Goal: Task Accomplishment & Management: Complete application form

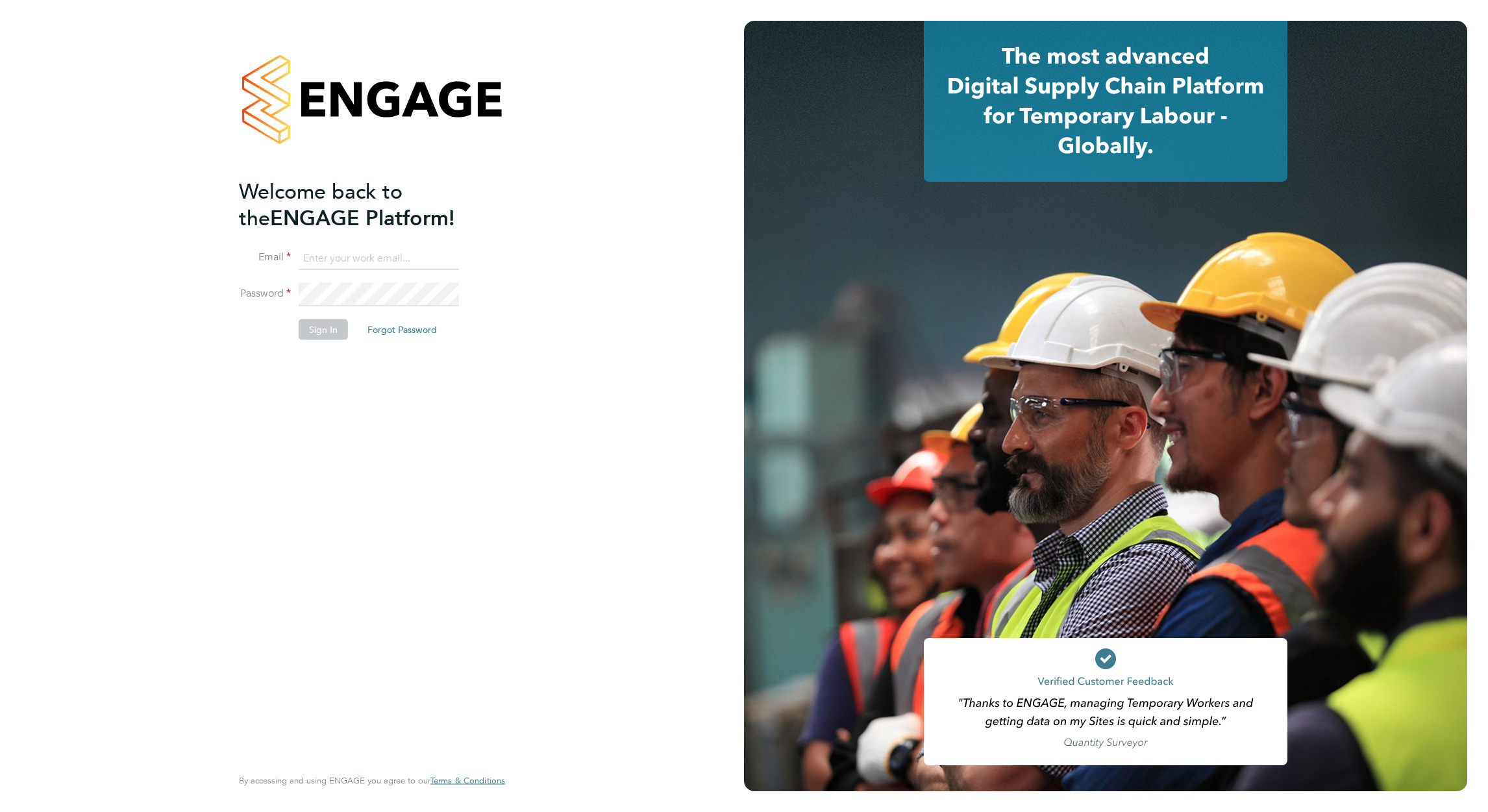
type input "david.blears@buildrec.com"
click at [329, 324] on button "Sign In" at bounding box center [323, 329] width 50 height 21
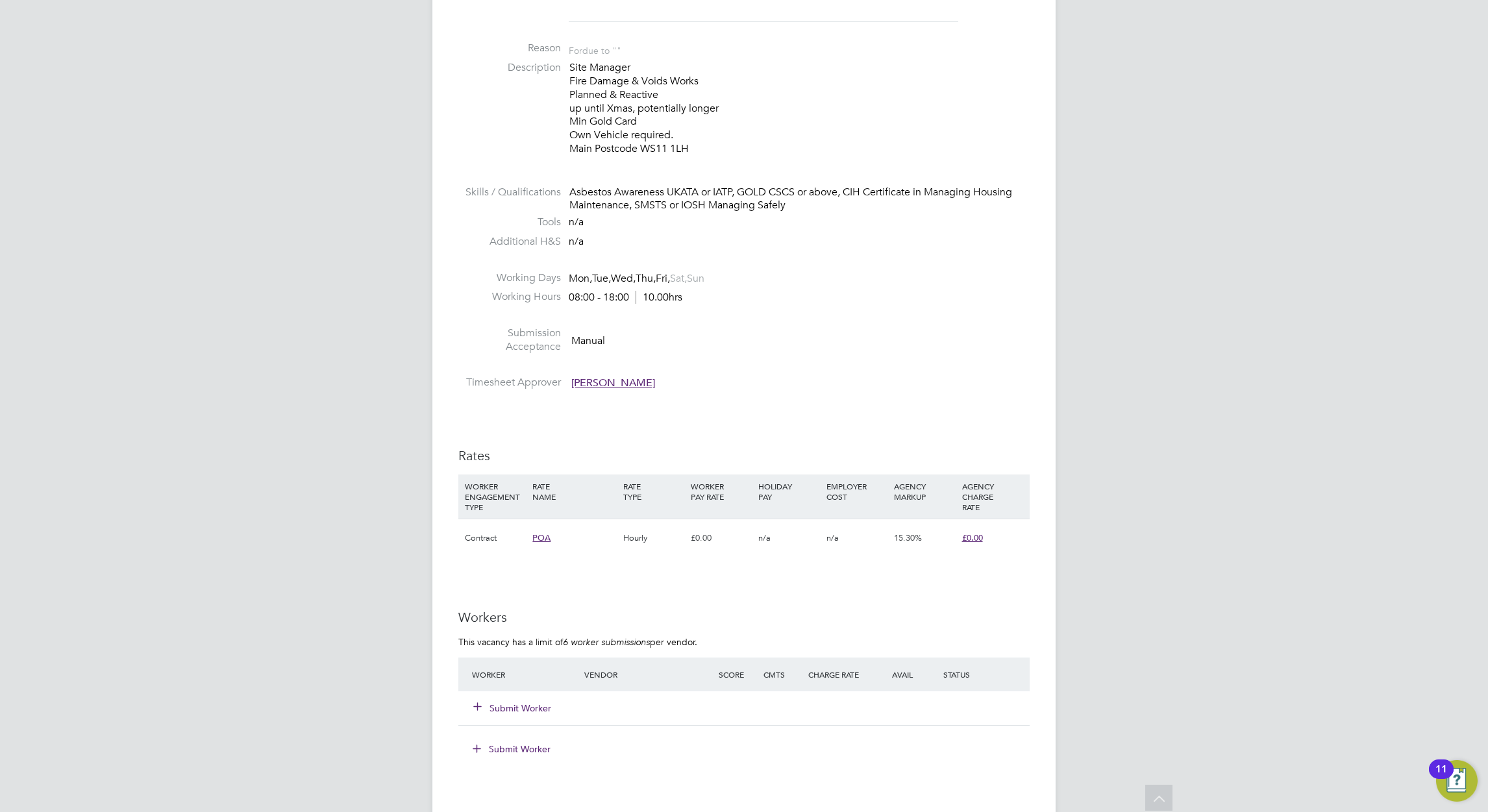
scroll to position [486, 0]
click at [518, 706] on button "Submit Worker" at bounding box center [513, 708] width 78 height 13
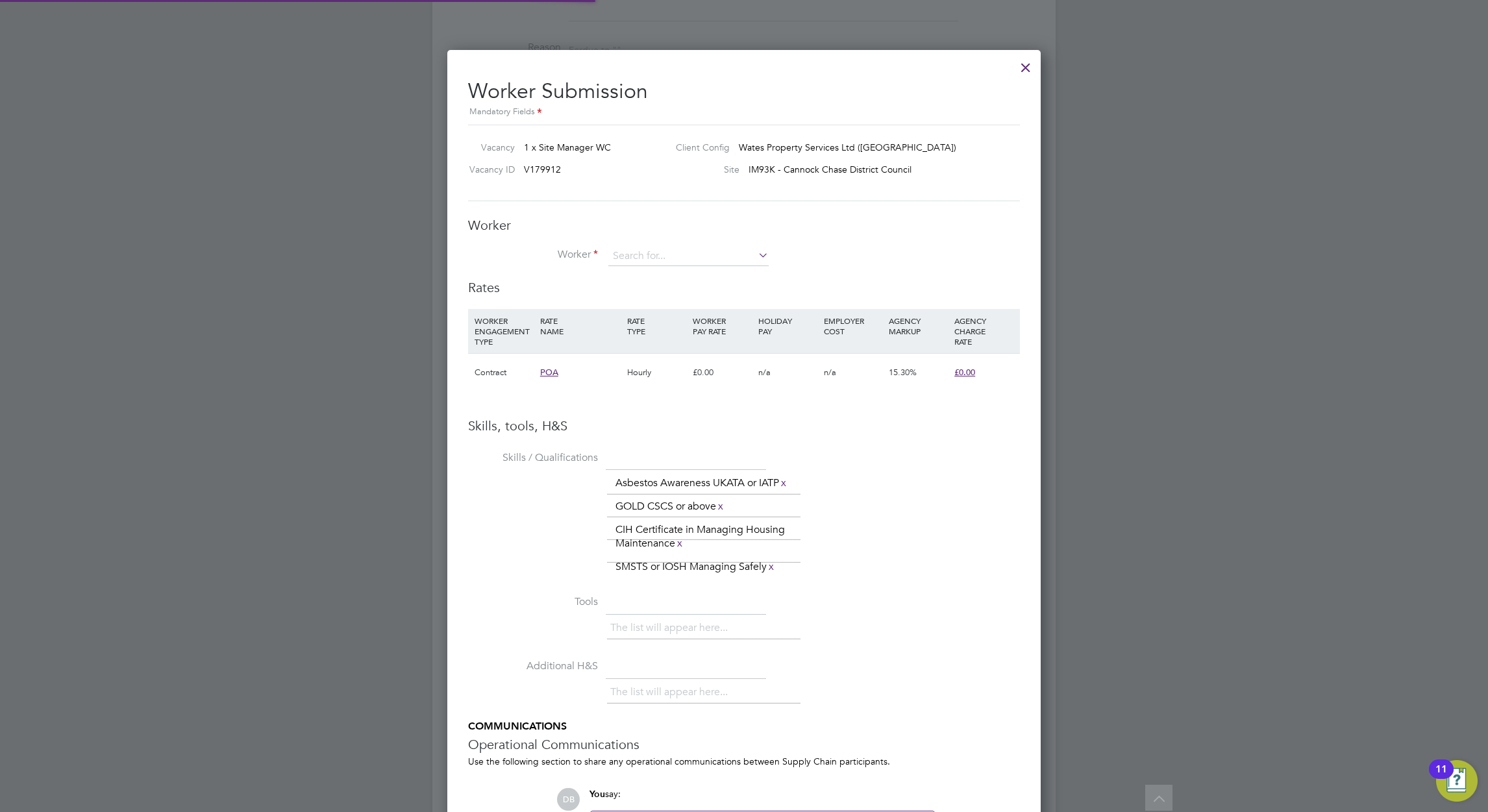
scroll to position [901, 594]
click at [648, 291] on li "+ Add new" at bounding box center [689, 291] width 162 height 18
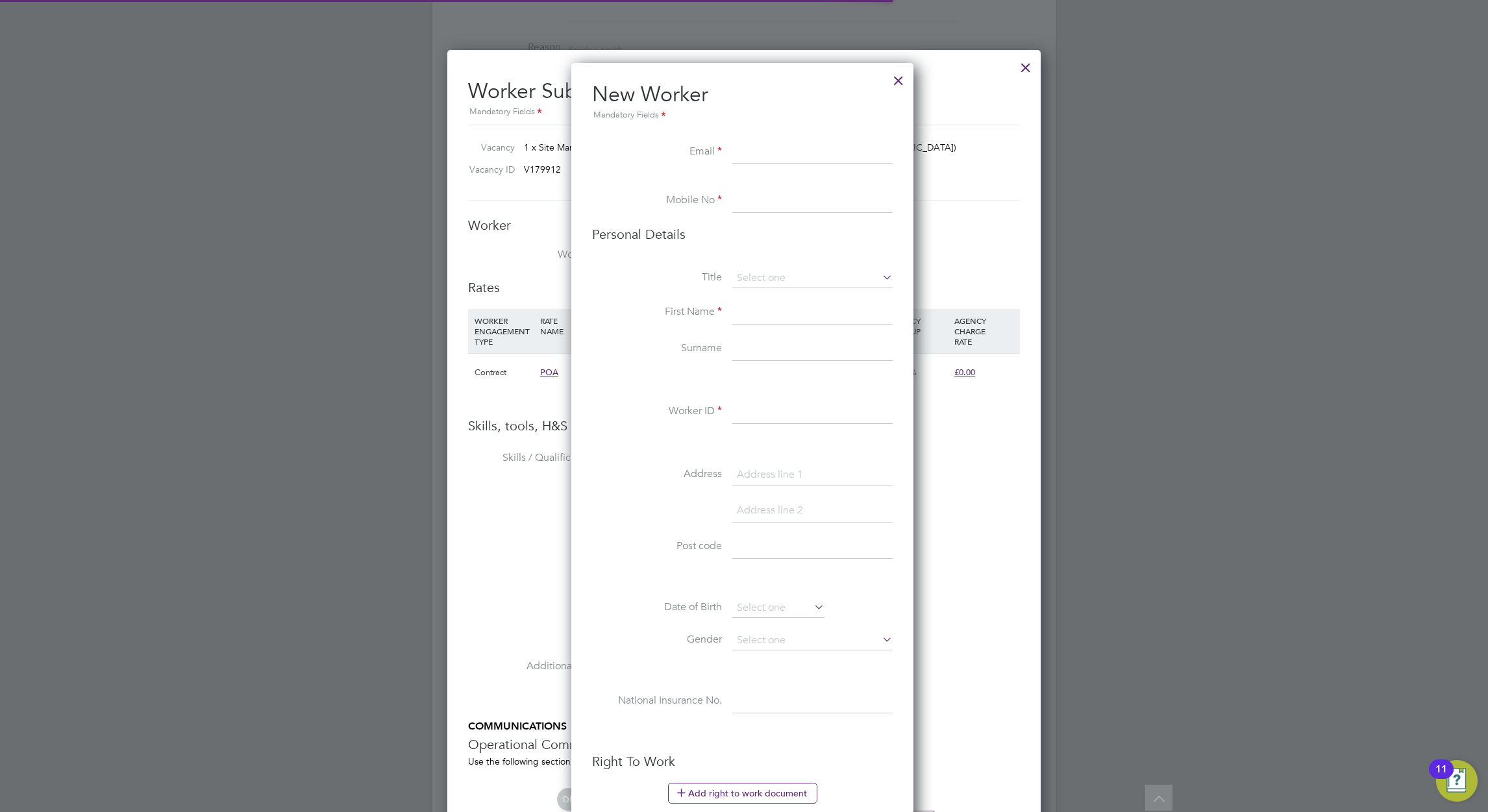
scroll to position [1098, 344]
click at [735, 143] on input at bounding box center [813, 152] width 160 height 23
paste input "karlgallear67@gmail.com"
type input "karlgallear67@gmail.com"
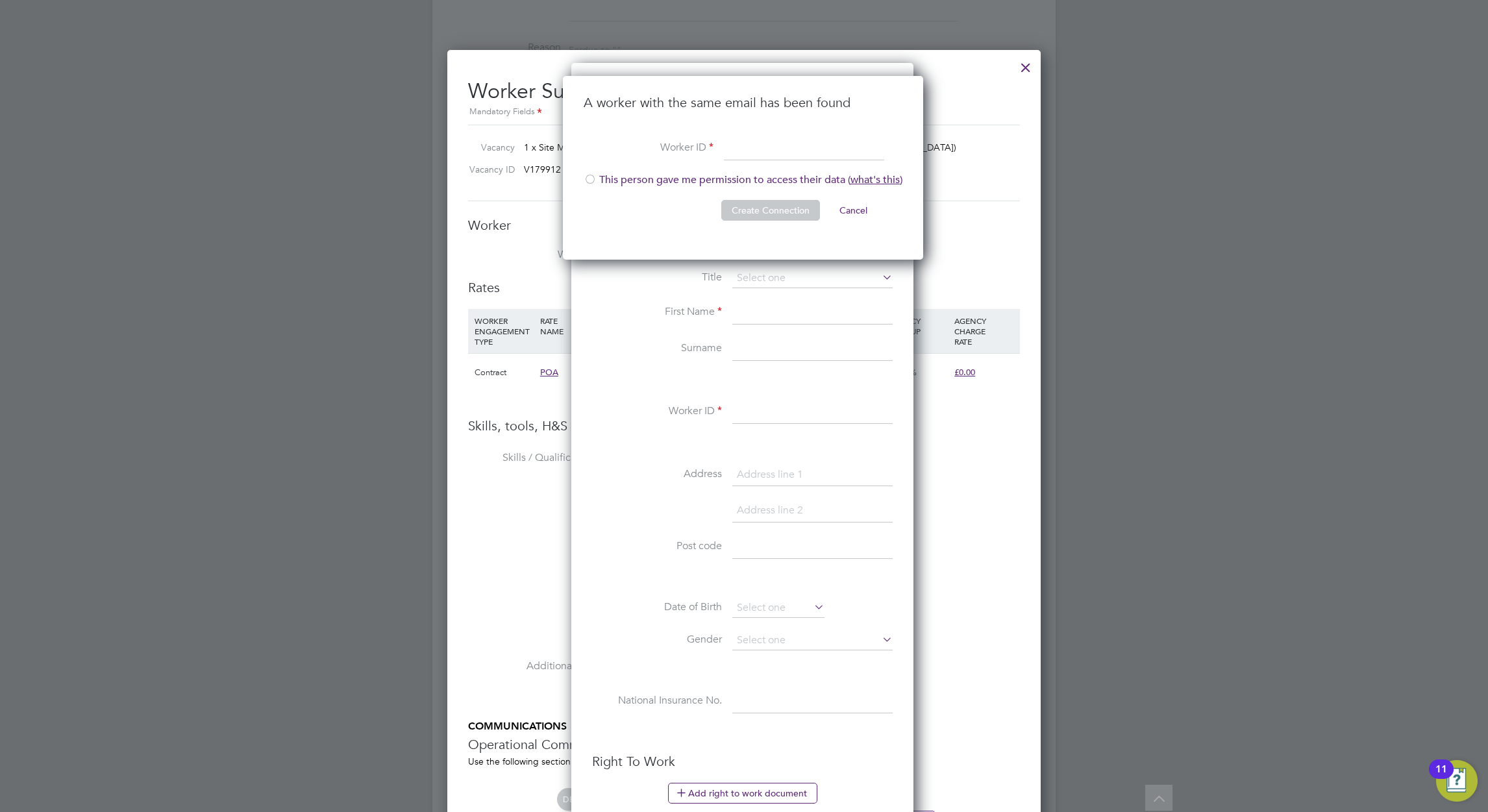
scroll to position [184, 362]
click at [739, 148] on input at bounding box center [804, 148] width 160 height 23
paste input "204386"
type input "204386"
click at [587, 176] on div at bounding box center [590, 180] width 13 height 13
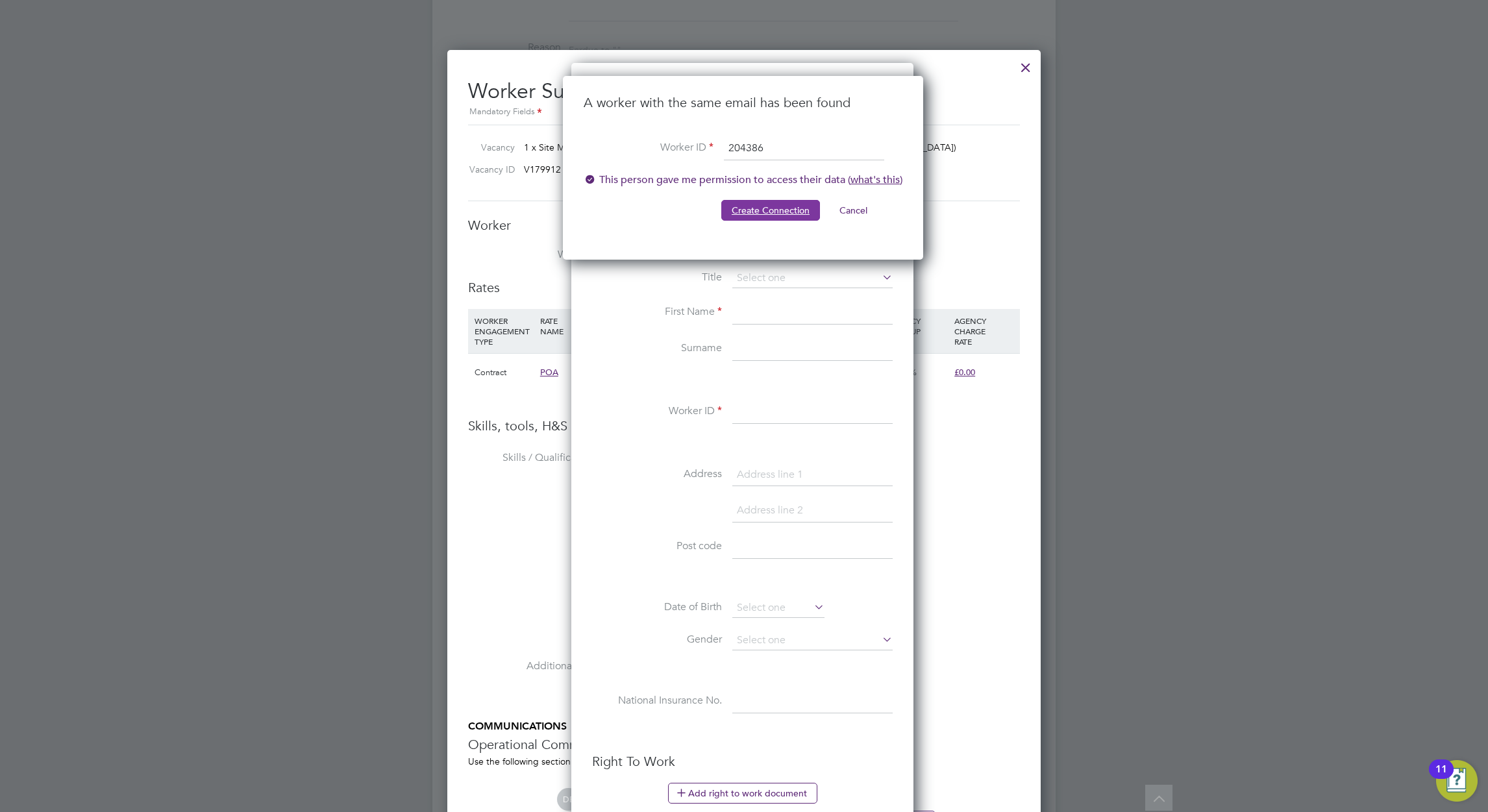
click at [777, 207] on button "Create Connection" at bounding box center [770, 210] width 99 height 21
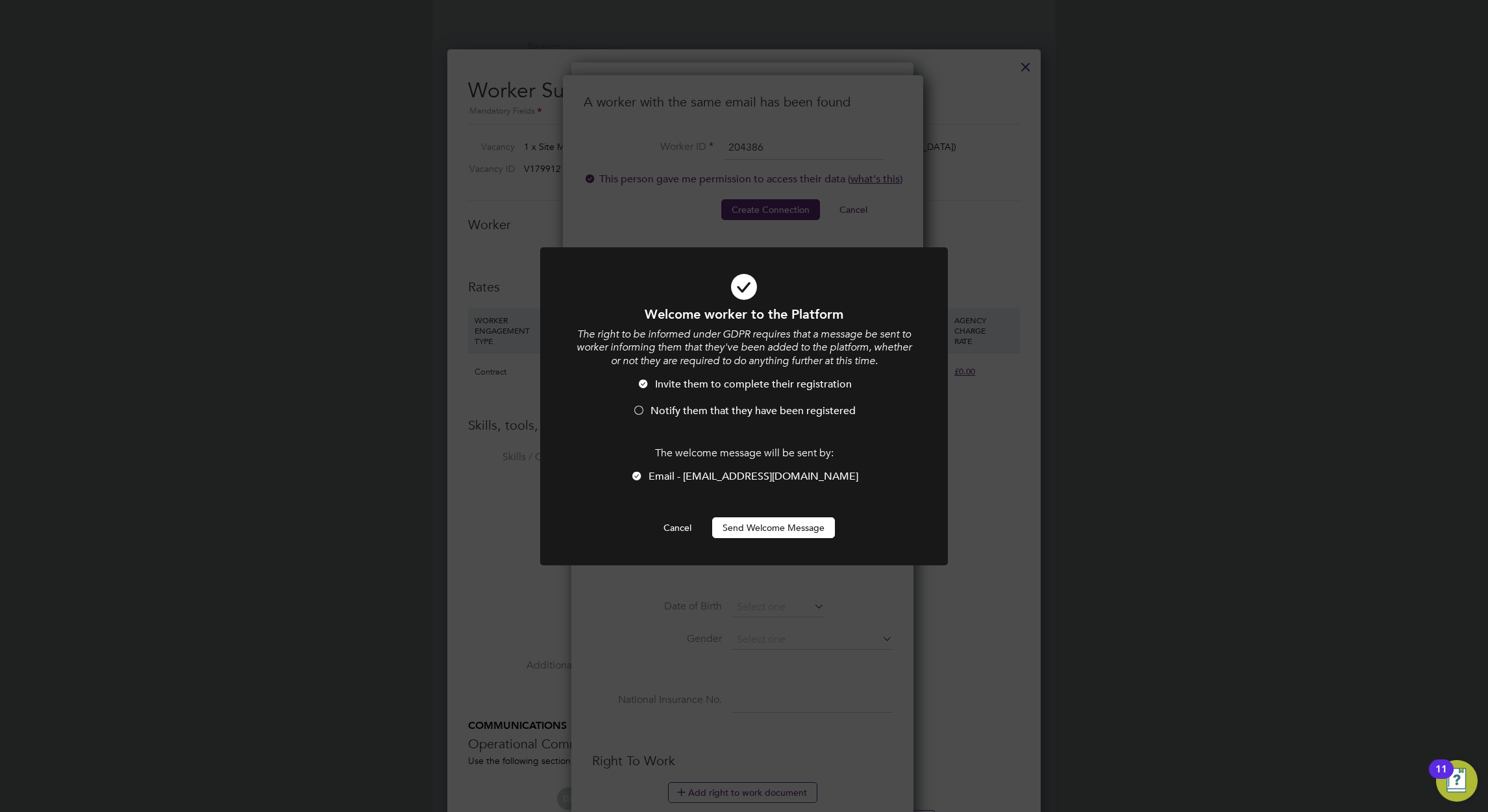
click at [777, 411] on span "Notify them that they have been registered" at bounding box center [753, 411] width 205 height 13
click at [777, 525] on button "Send Welcome Message" at bounding box center [773, 528] width 123 height 21
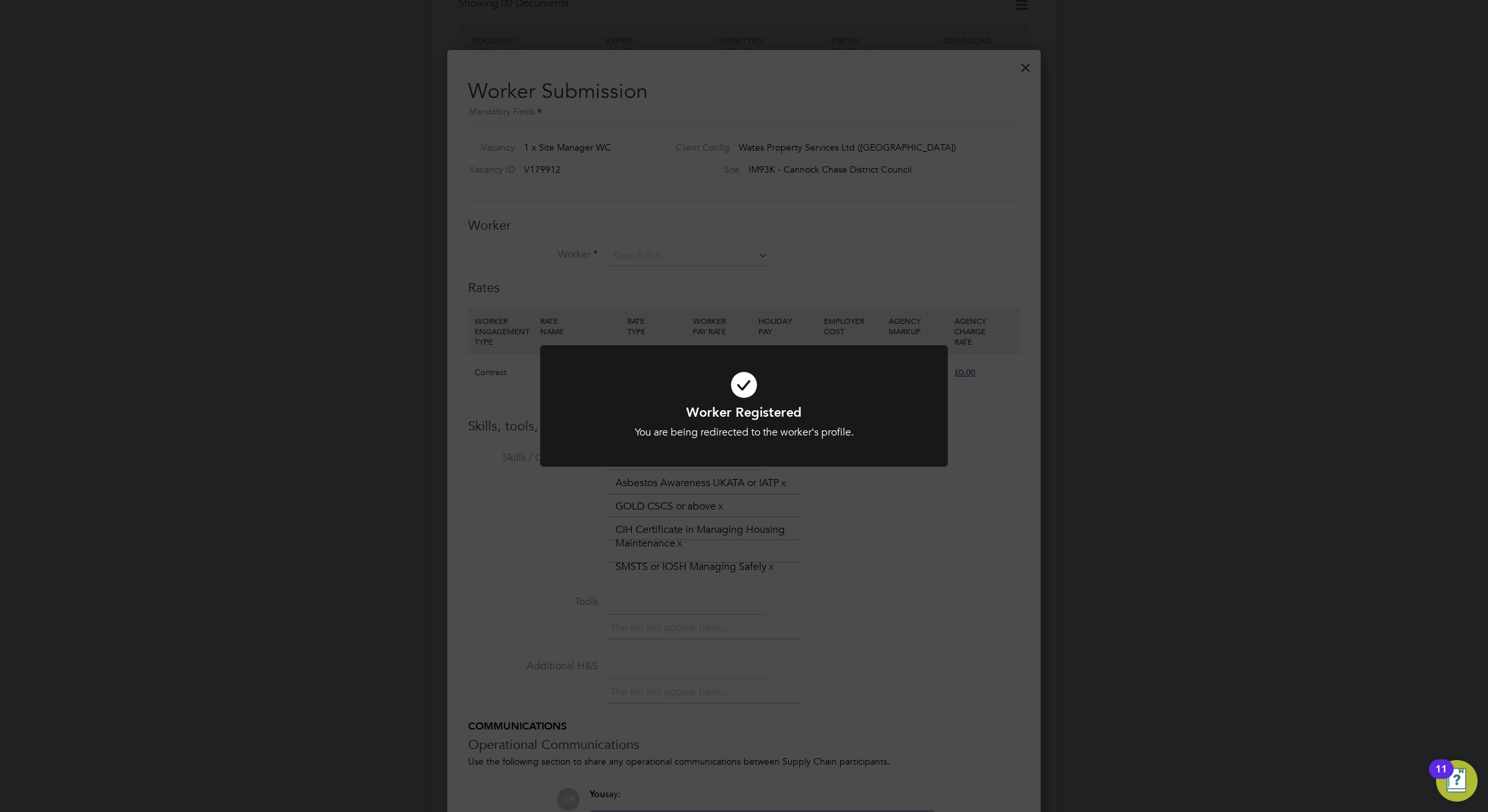
click at [780, 277] on div "Worker Registered You are being redirected to the worker's profile. Cancel Okay" at bounding box center [744, 406] width 1488 height 812
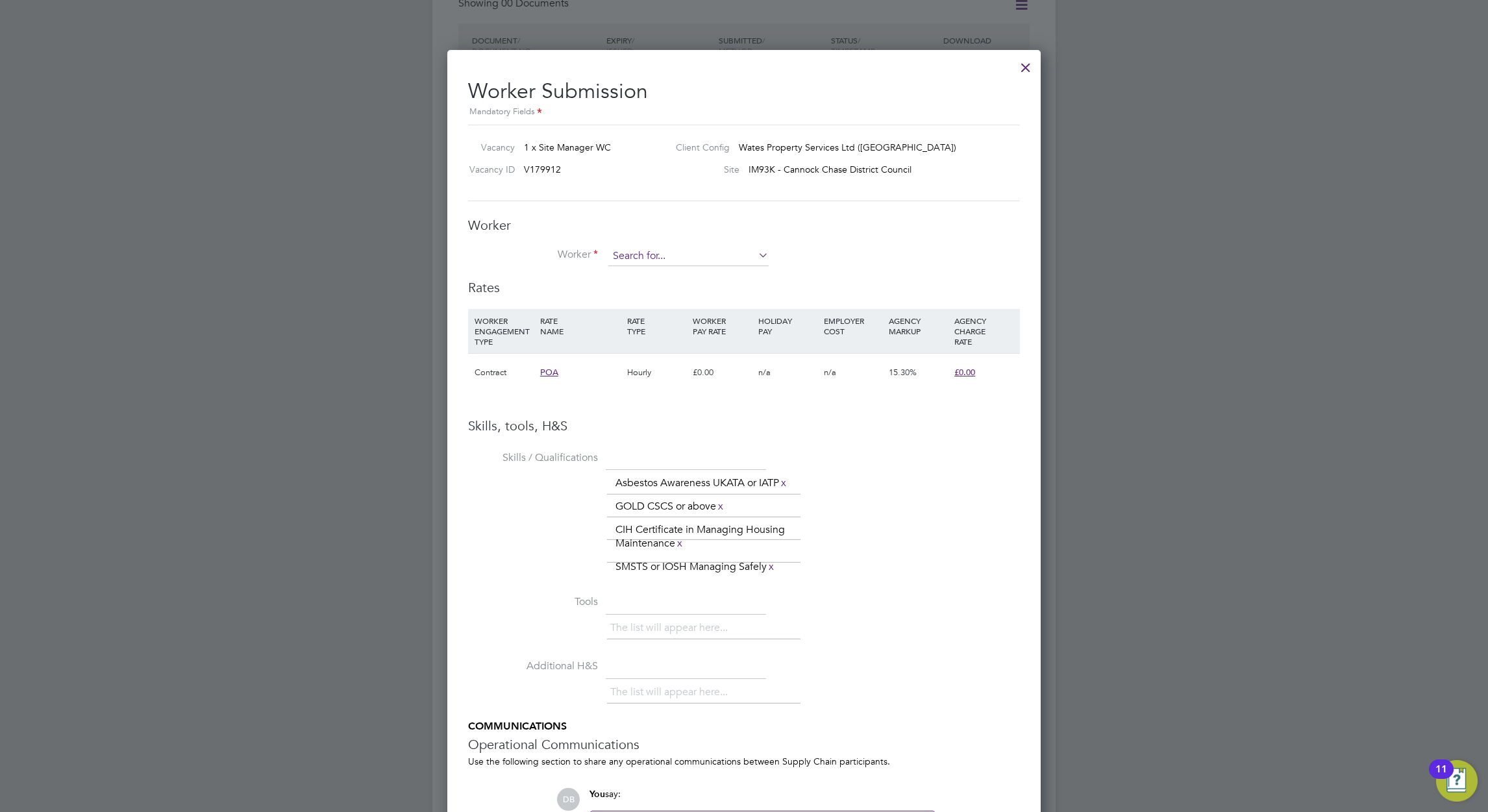
click at [637, 252] on input at bounding box center [689, 256] width 160 height 19
click at [655, 284] on li "Karl Gallear (204386)" at bounding box center [707, 292] width 199 height 18
type input "Karl Gallear (204386)"
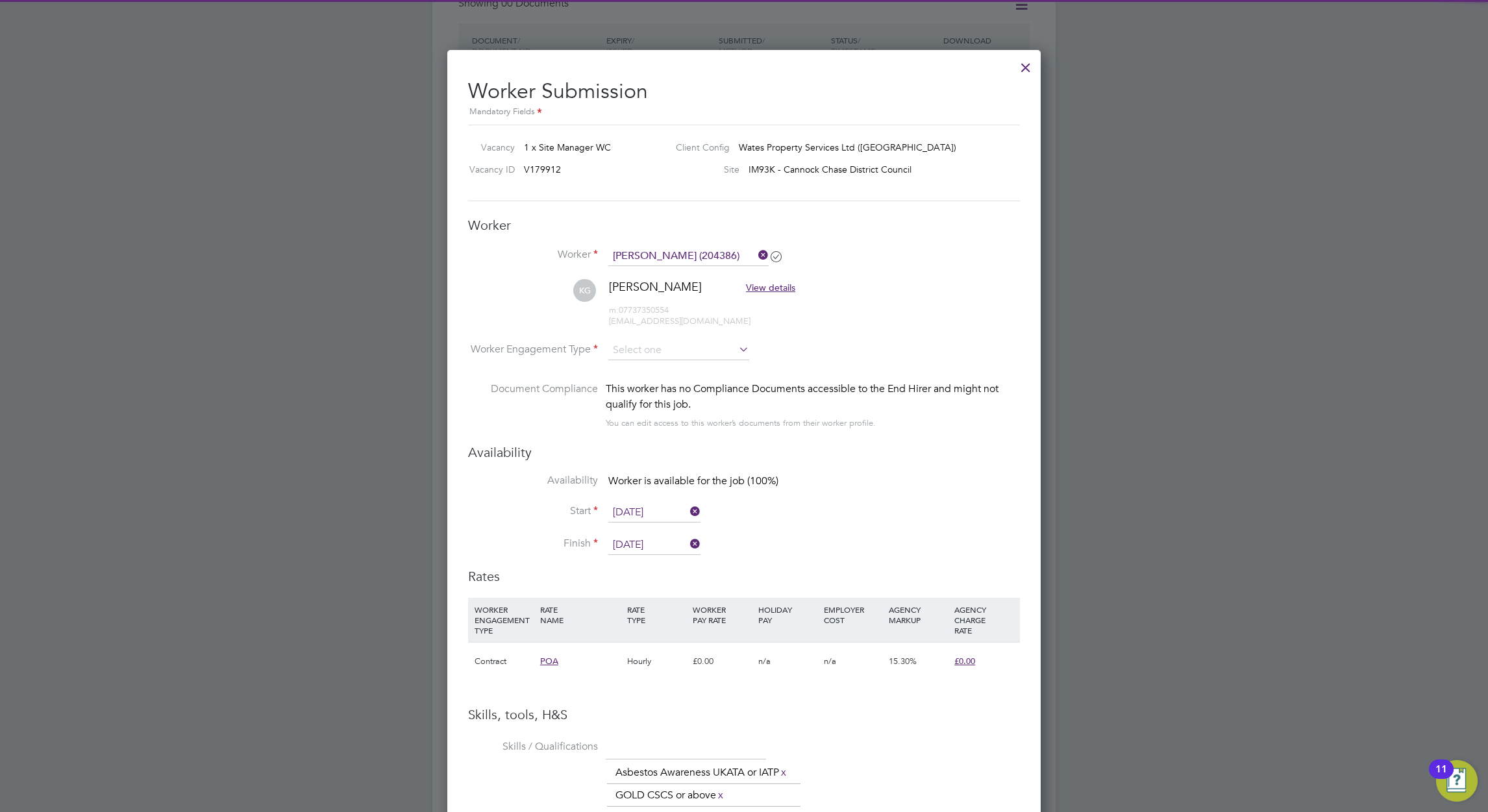
scroll to position [584, 0]
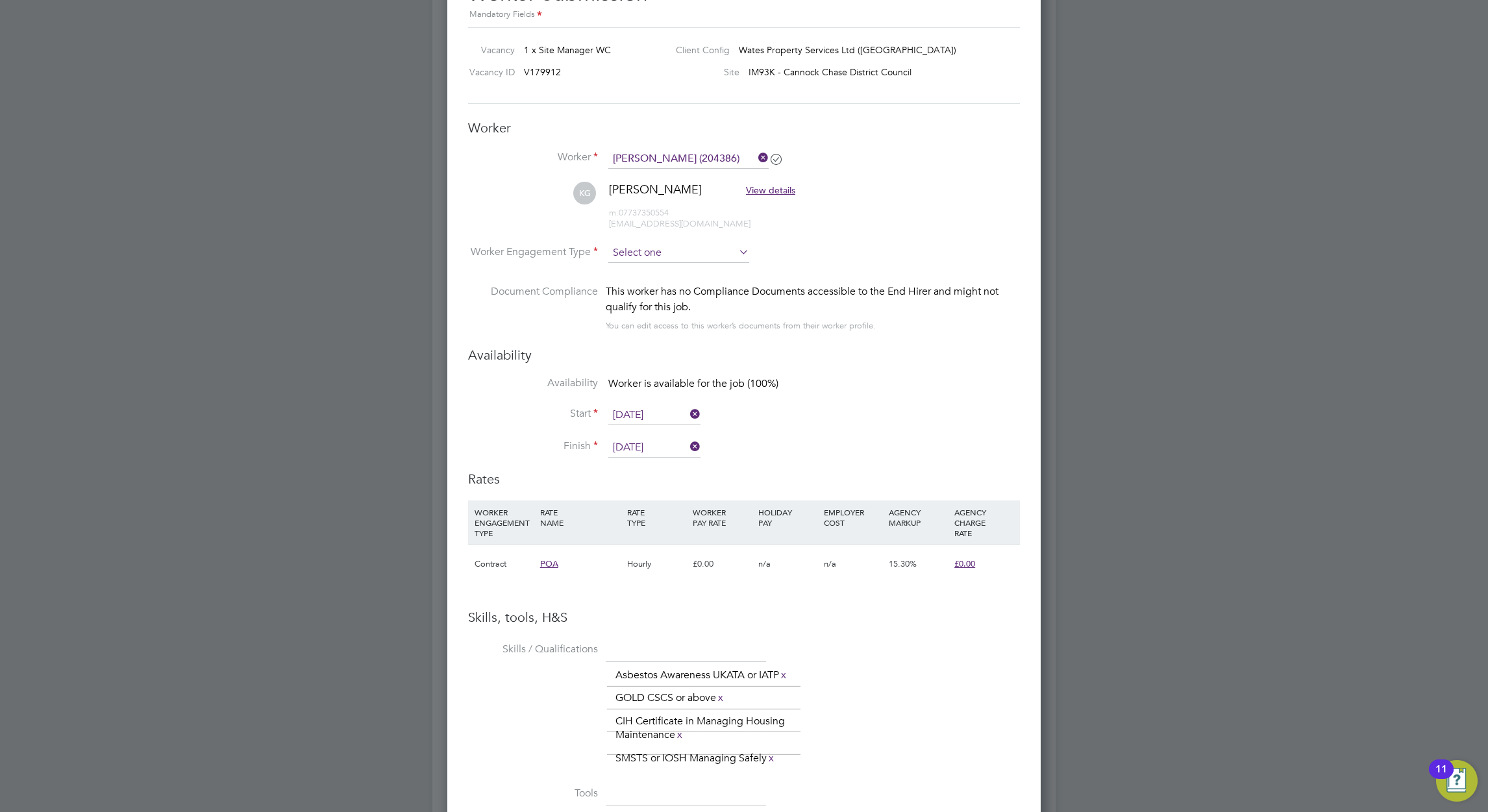
click at [665, 250] on input at bounding box center [679, 252] width 141 height 19
click at [660, 272] on li "Contract" at bounding box center [679, 271] width 142 height 17
type input "Contract"
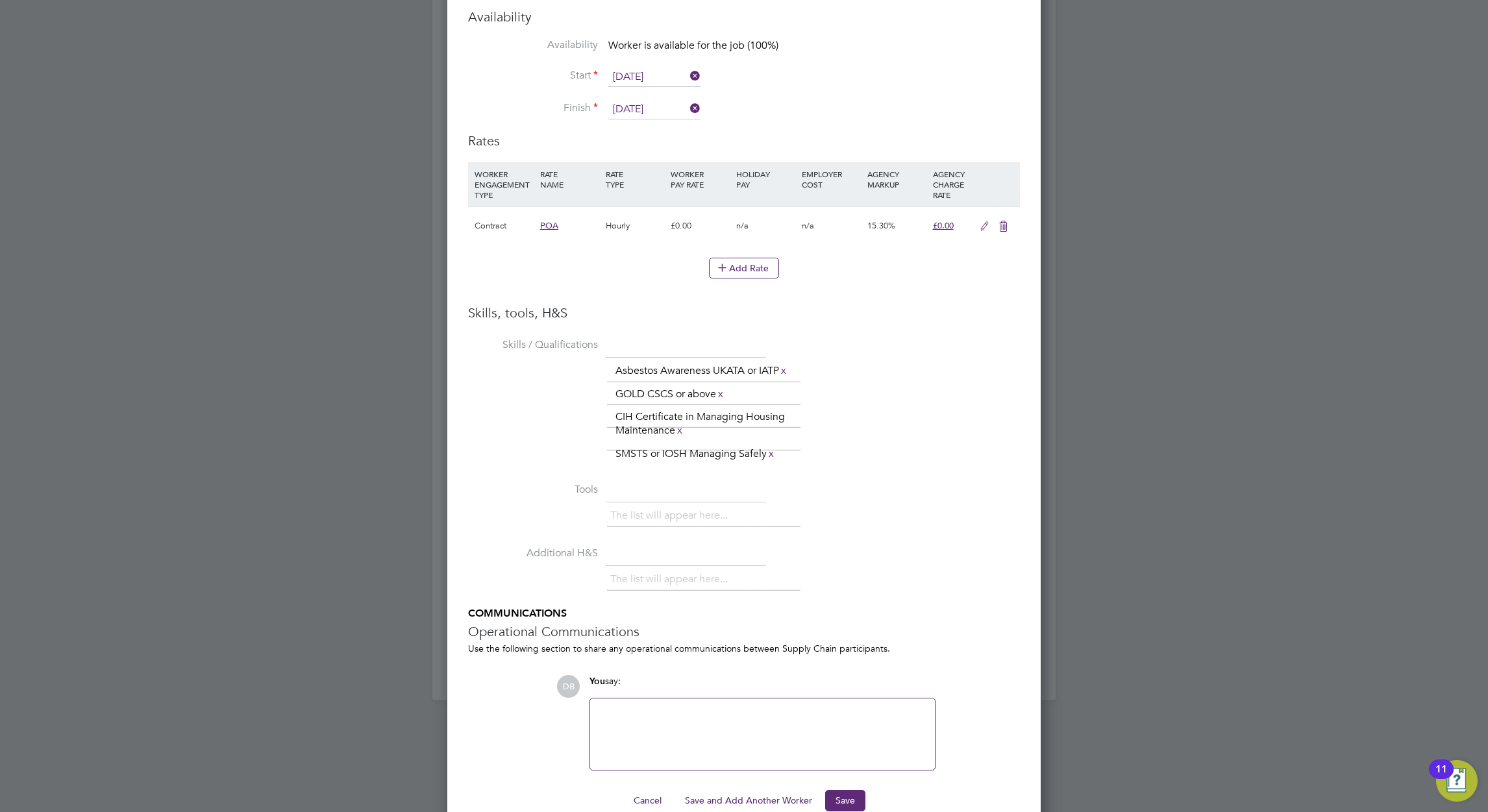
scroll to position [946, 0]
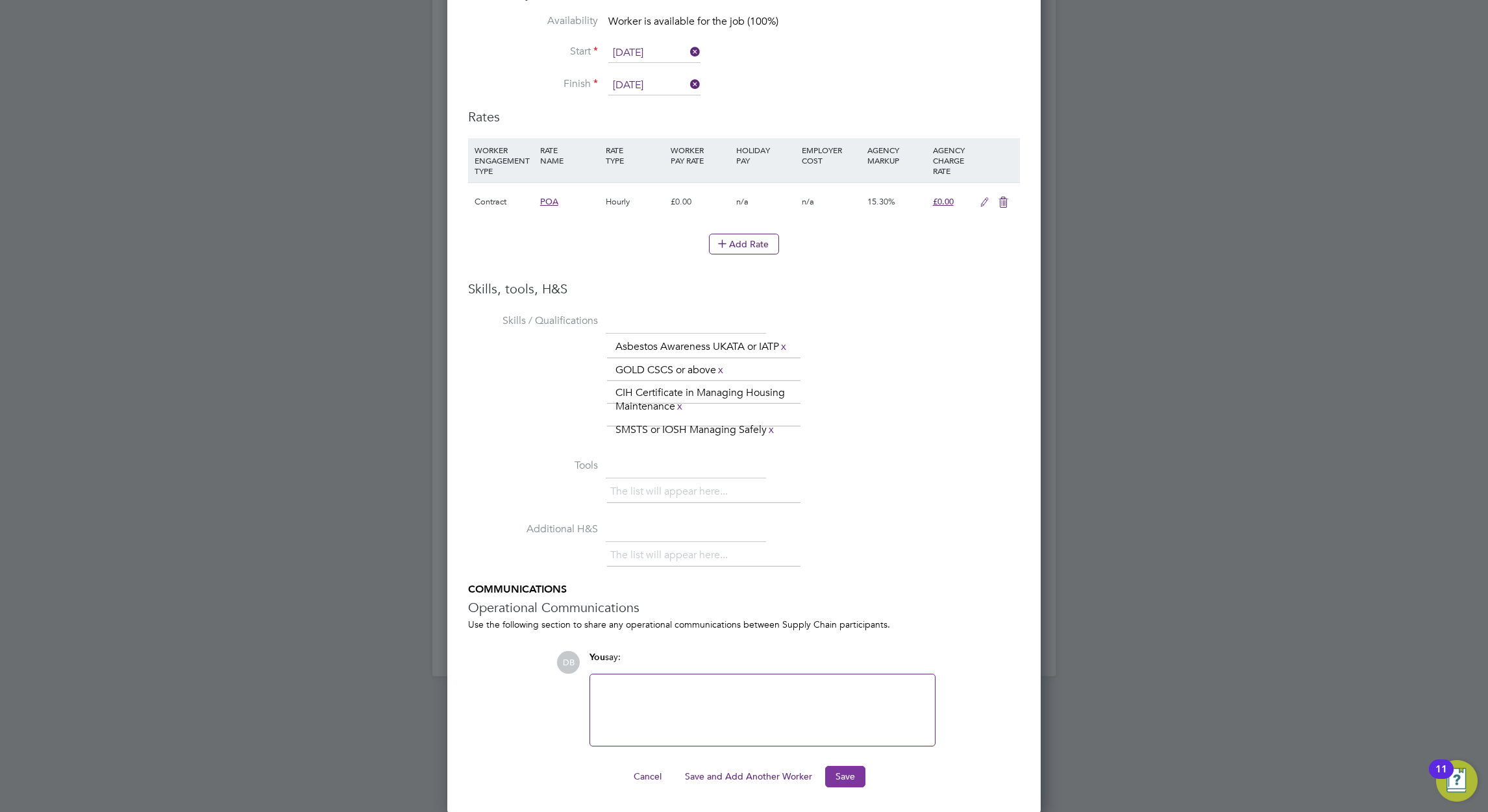
click at [843, 776] on button "Save" at bounding box center [845, 776] width 40 height 21
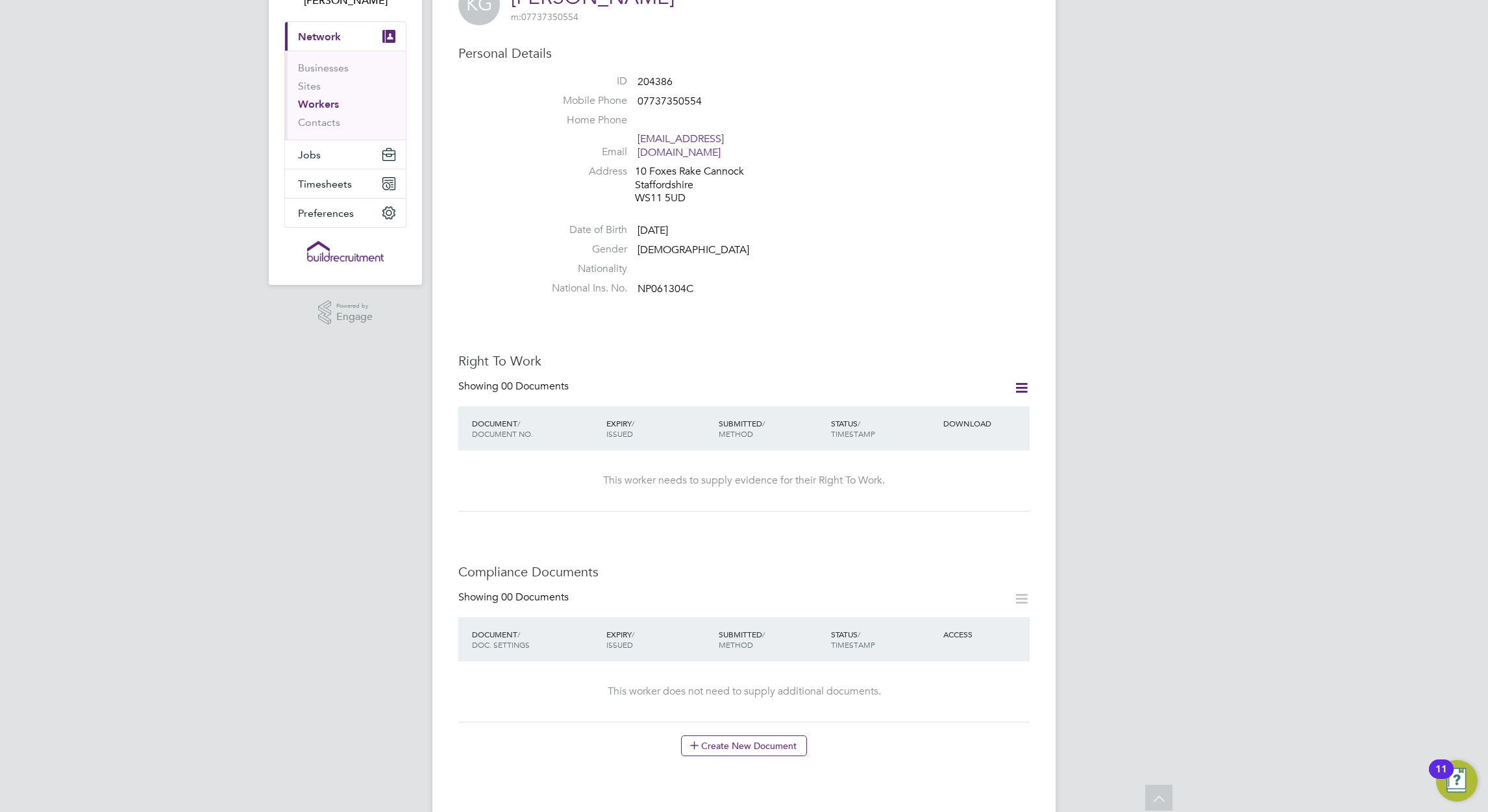
scroll to position [0, 0]
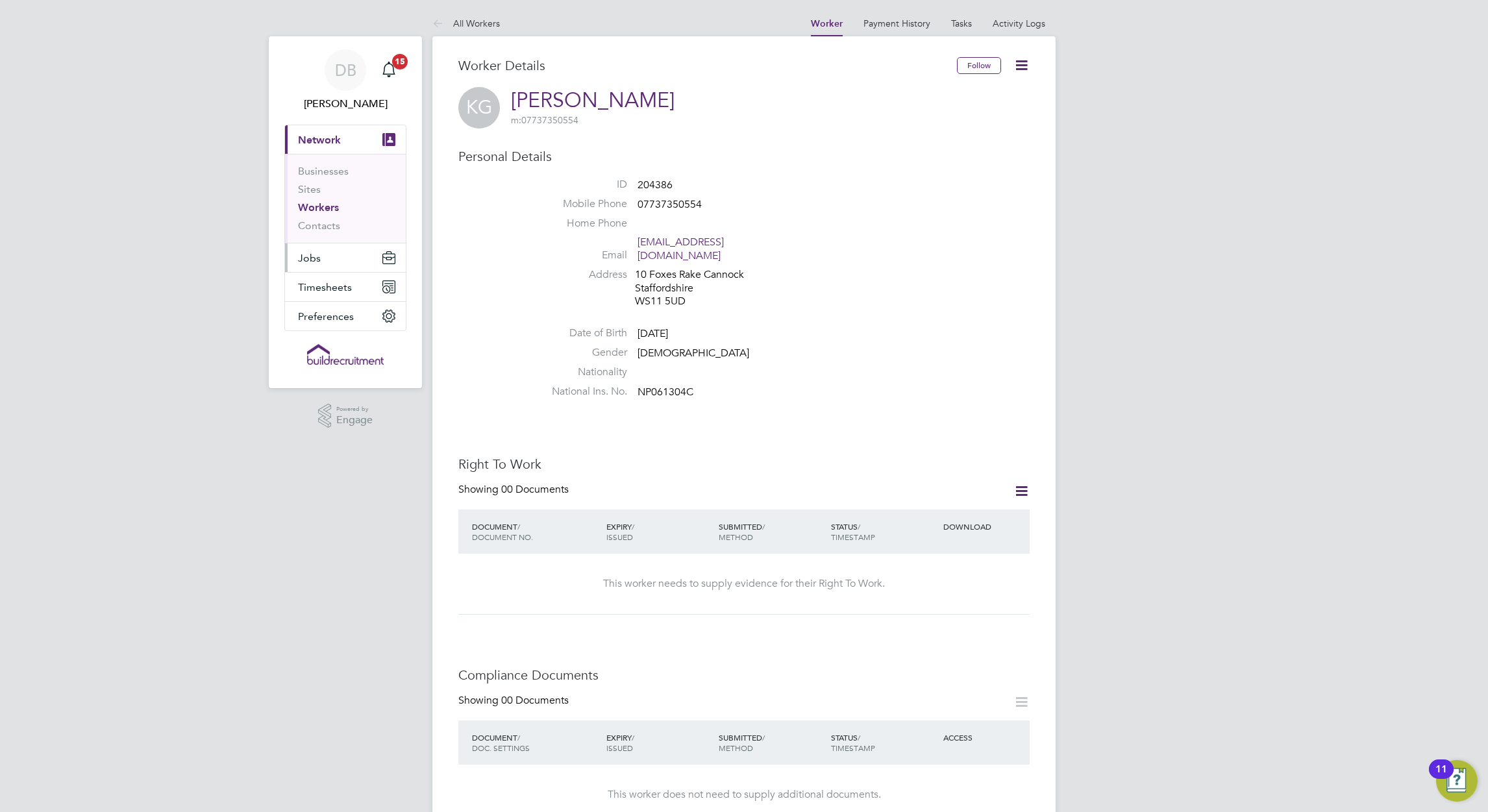
click at [318, 257] on span "Jobs" at bounding box center [309, 257] width 23 height 12
click at [313, 264] on span "Jobs" at bounding box center [309, 257] width 23 height 12
click at [332, 225] on link "Contacts" at bounding box center [319, 225] width 43 height 12
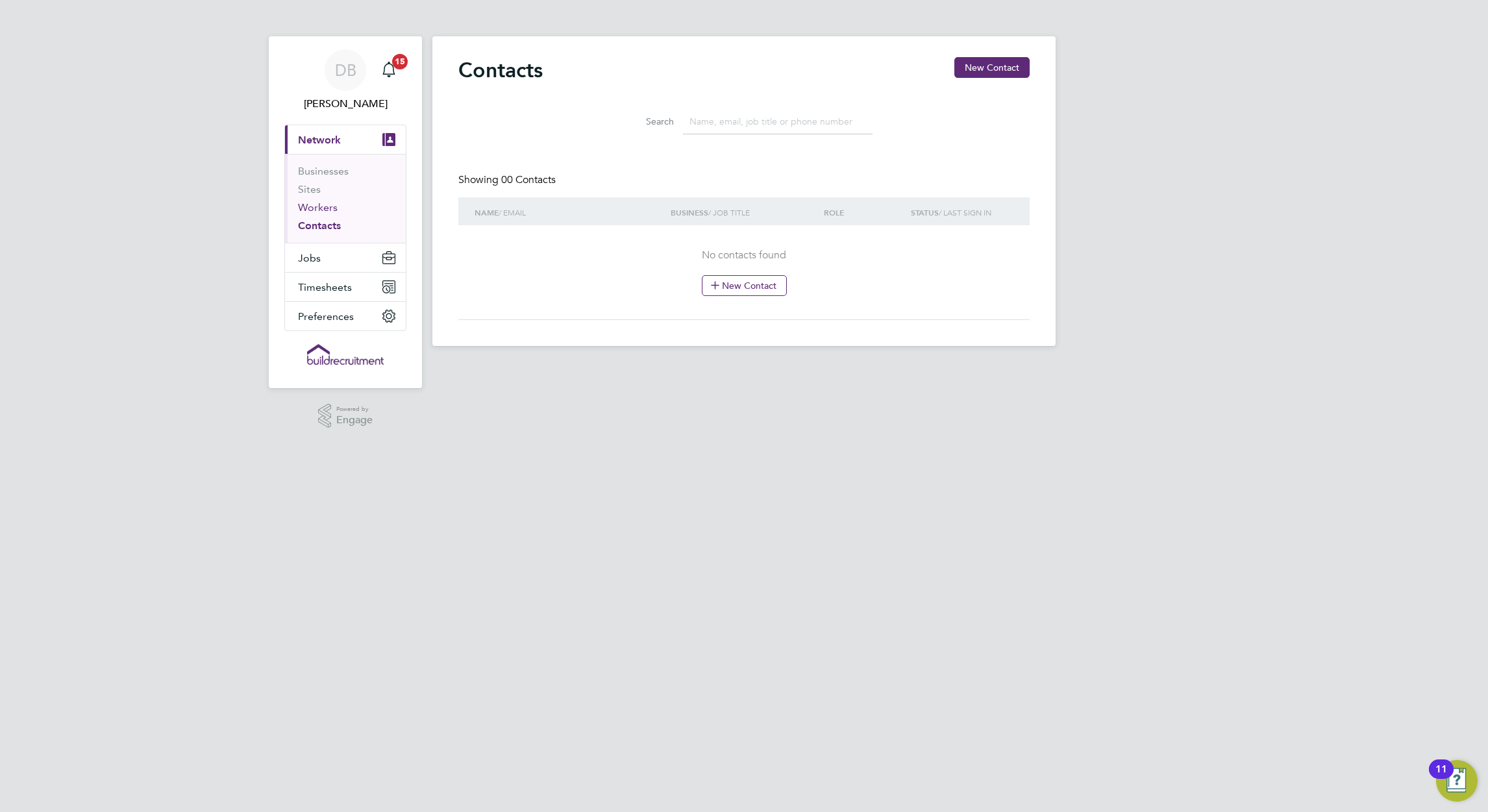
click at [326, 209] on link "Workers" at bounding box center [318, 207] width 40 height 12
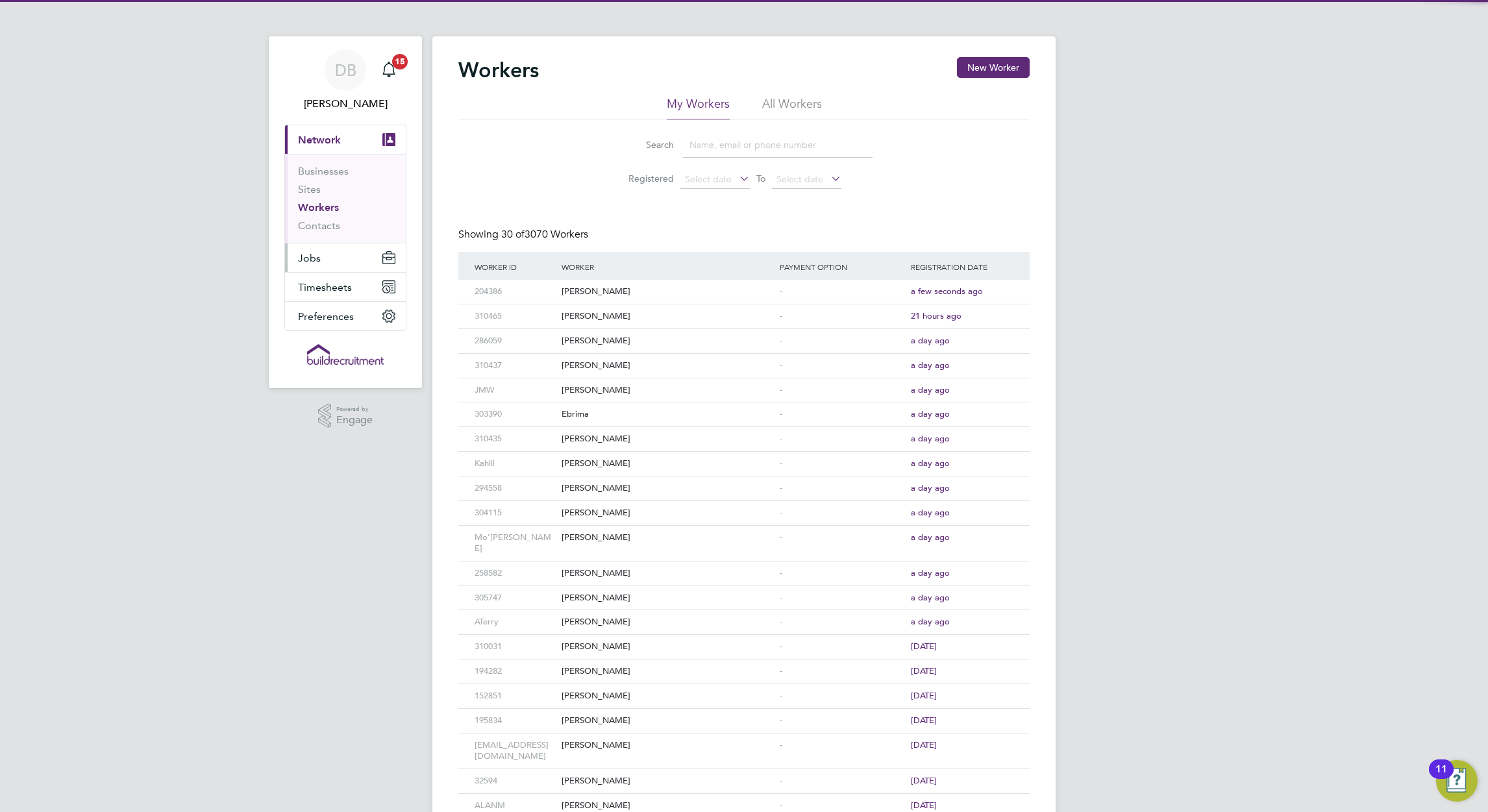
click at [322, 260] on button "Jobs" at bounding box center [345, 257] width 121 height 28
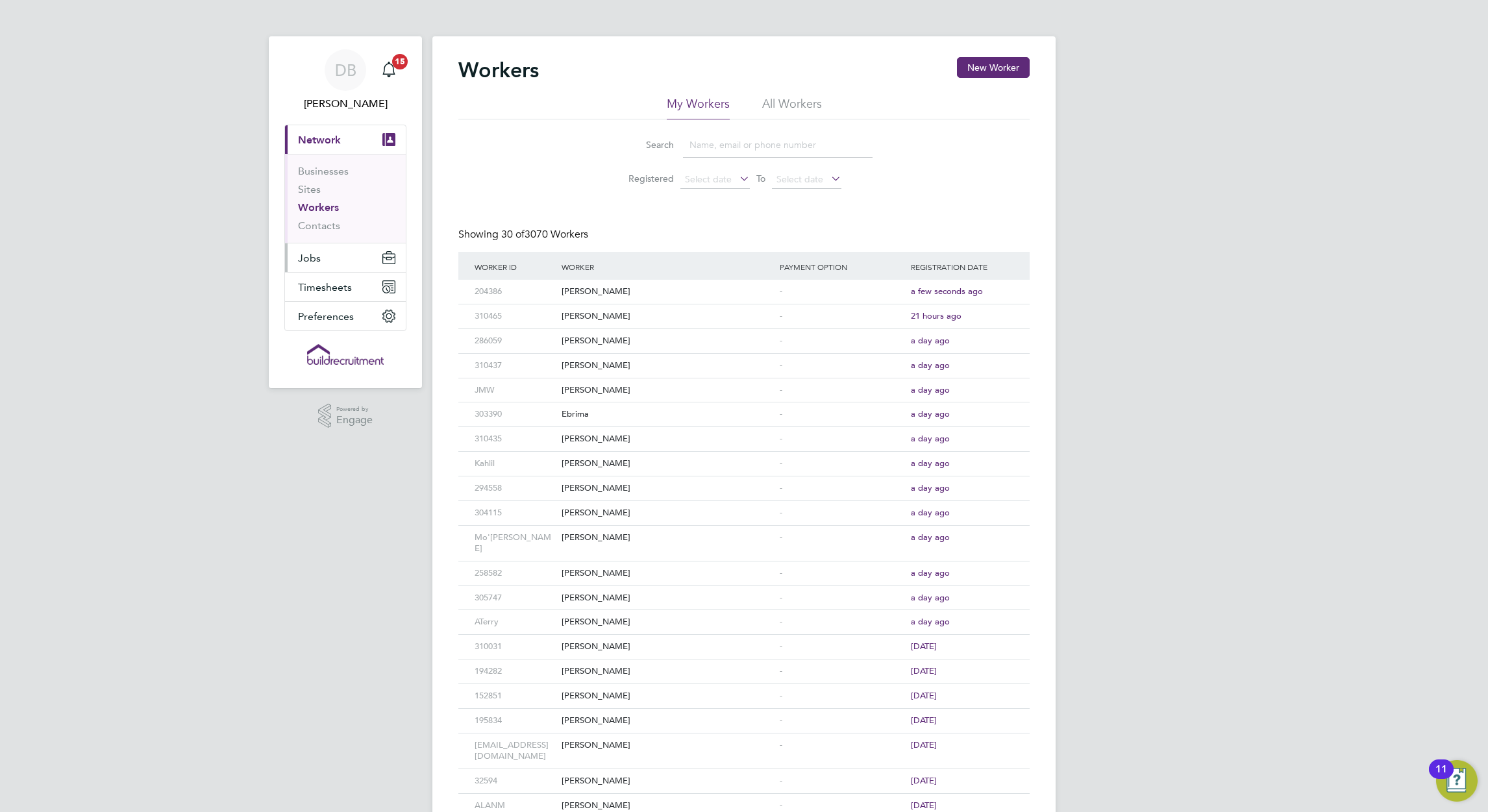
click at [318, 253] on span "Jobs" at bounding box center [309, 257] width 23 height 12
click at [321, 221] on link "Vacancies" at bounding box center [321, 218] width 46 height 12
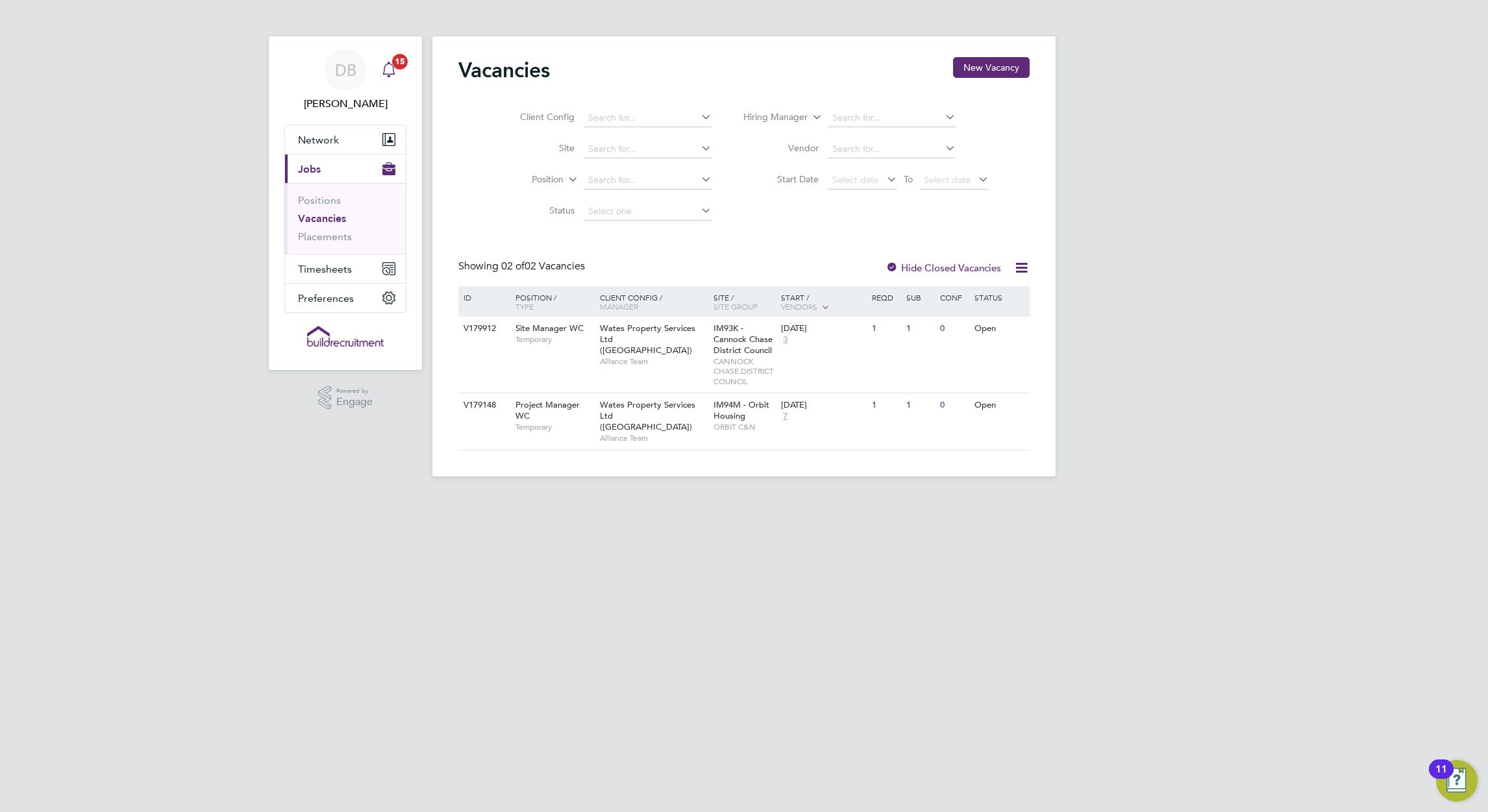
click at [394, 75] on icon "Main navigation" at bounding box center [389, 69] width 16 height 16
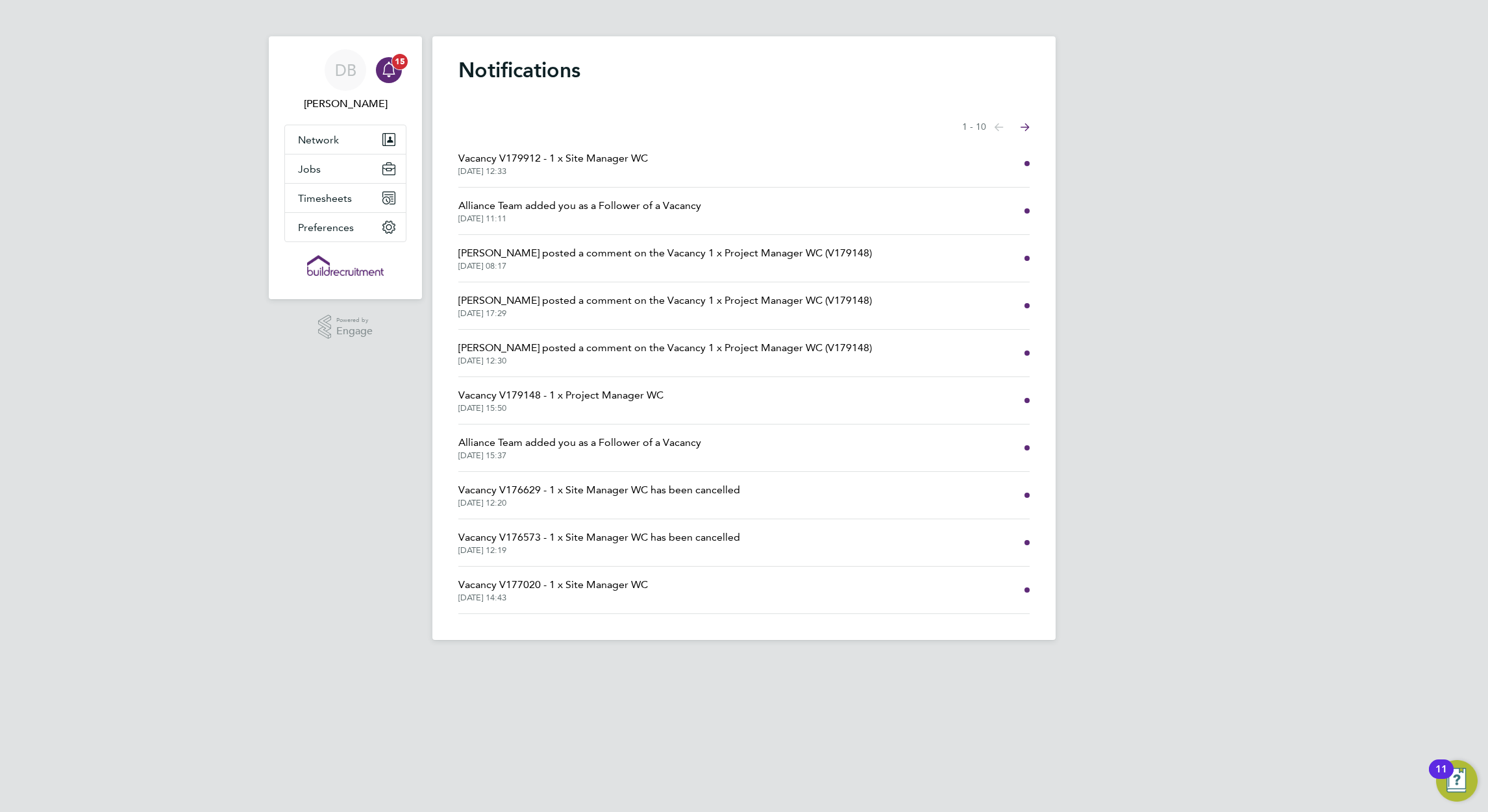
click at [394, 74] on icon "Main navigation" at bounding box center [389, 69] width 16 height 16
click at [382, 94] on link "DB David Blears" at bounding box center [345, 81] width 122 height 62
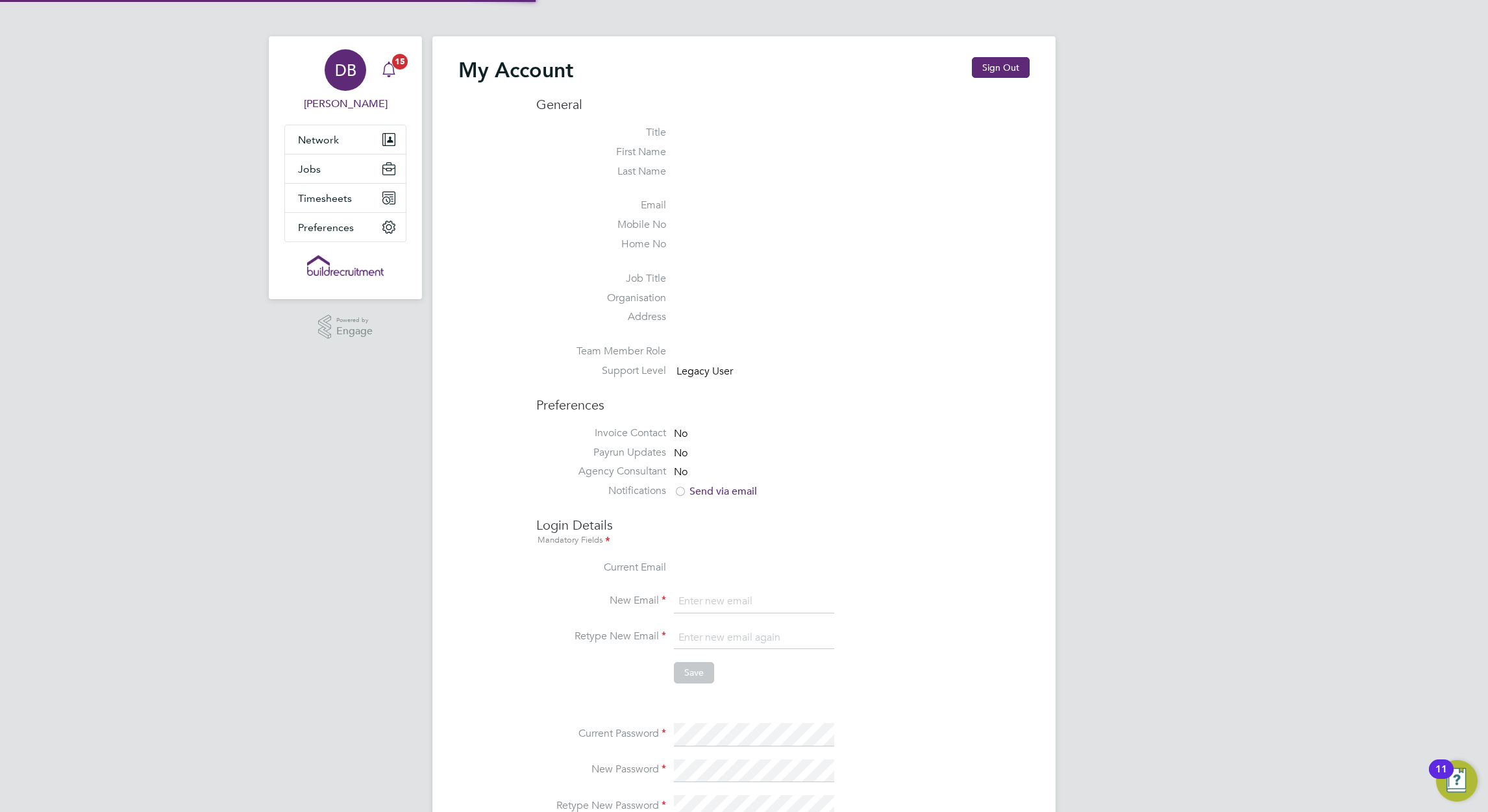
click at [383, 78] on div "Main navigation" at bounding box center [389, 70] width 26 height 26
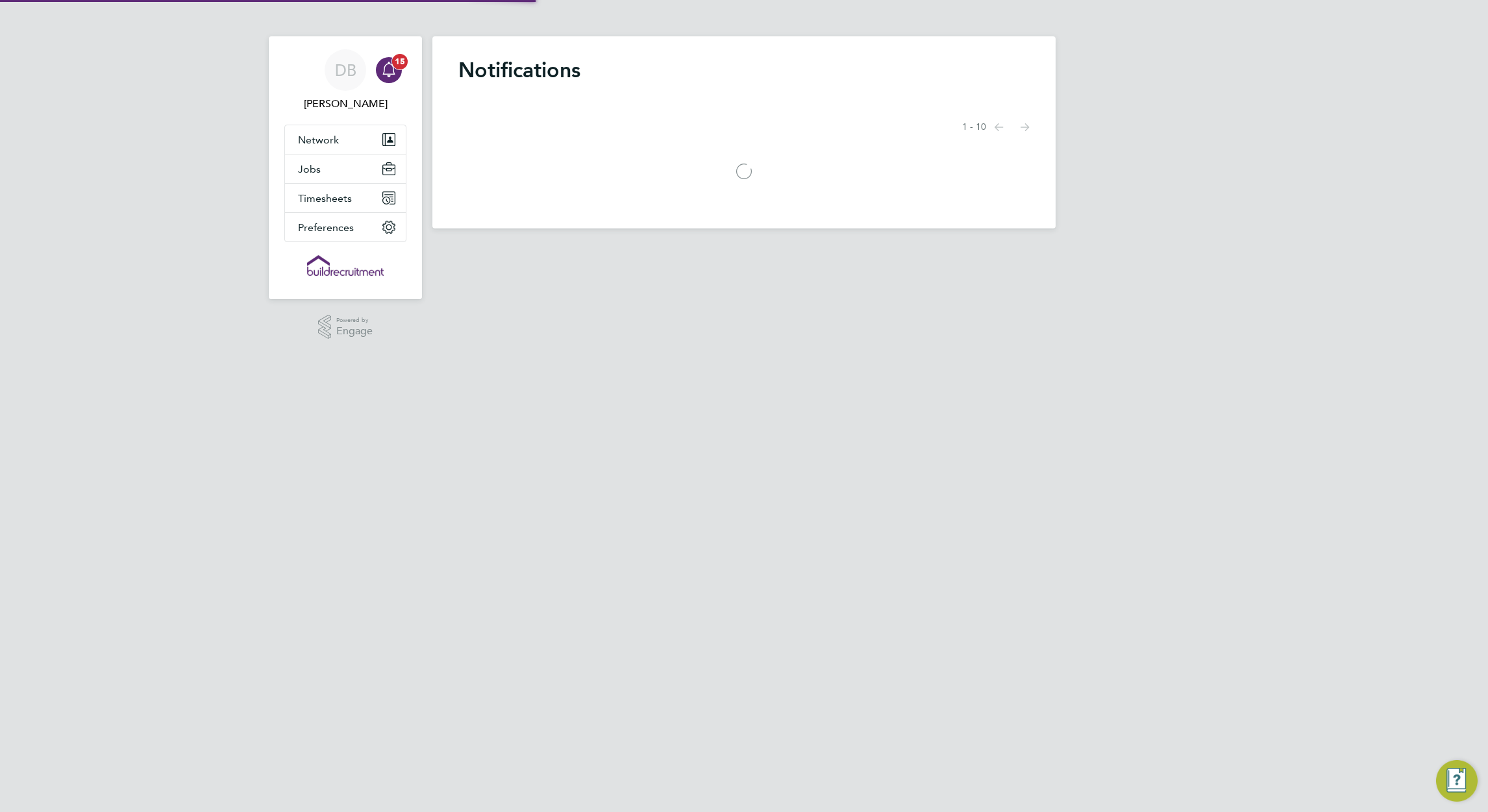
click at [388, 77] on div "Main navigation" at bounding box center [389, 70] width 26 height 26
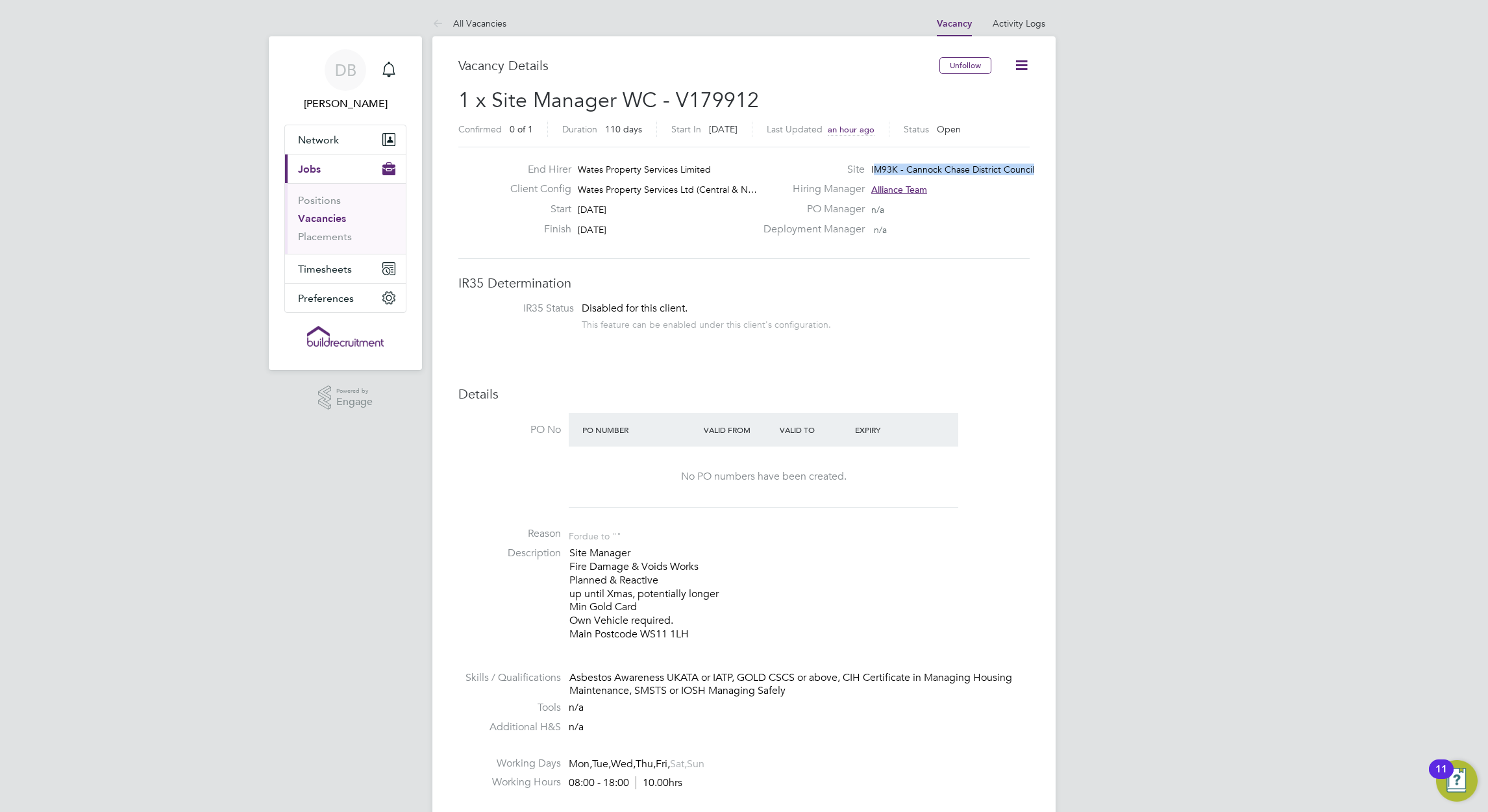
drag, startPoint x: 872, startPoint y: 167, endPoint x: 1034, endPoint y: 165, distance: 162.0
click at [1034, 165] on div "Site IM93K - Cannock Chase District Council" at bounding box center [896, 173] width 279 height 20
drag, startPoint x: 1034, startPoint y: 165, endPoint x: 1026, endPoint y: 165, distance: 8.0
copy span "M93K - Cannock Chase District Council"
